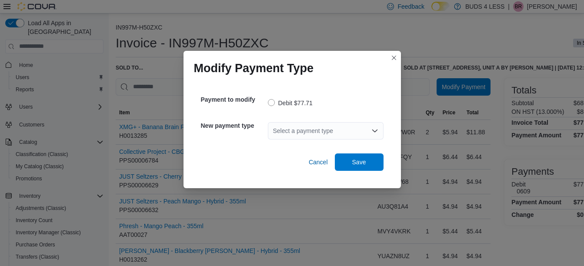
click at [306, 126] on div "Select a payment type" at bounding box center [326, 130] width 116 height 17
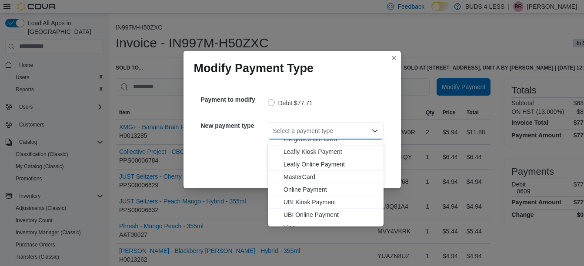
scroll to position [102, 0]
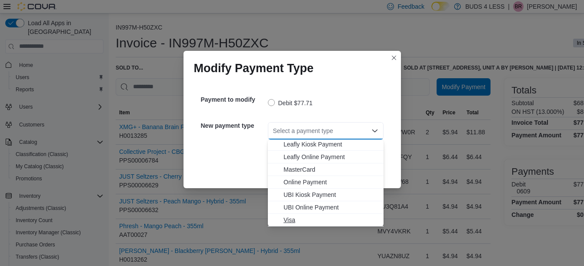
click at [294, 220] on span "Visa" at bounding box center [330, 220] width 95 height 9
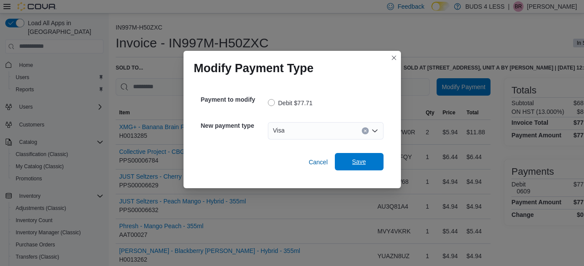
click at [346, 166] on span "Save" at bounding box center [359, 161] width 38 height 17
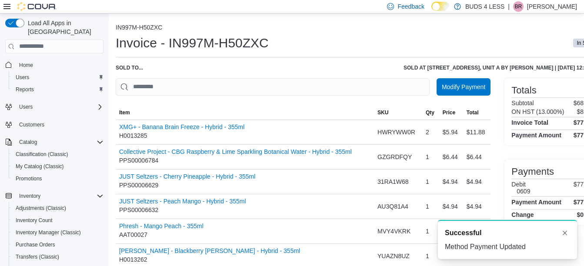
scroll to position [0, 0]
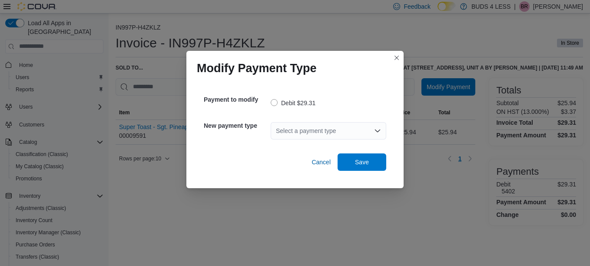
click at [324, 132] on div "Select a payment type" at bounding box center [329, 130] width 116 height 17
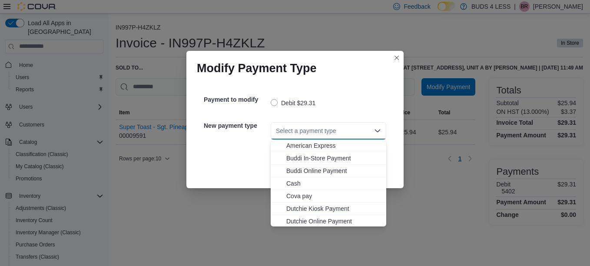
scroll to position [102, 0]
click at [313, 215] on button "Visa" at bounding box center [329, 220] width 116 height 13
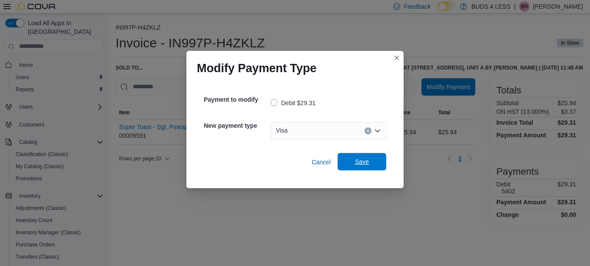
click at [360, 160] on span "Save" at bounding box center [362, 161] width 14 height 9
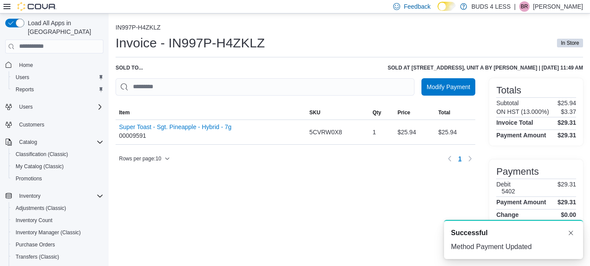
scroll to position [0, 0]
